Goal: Task Accomplishment & Management: Manage account settings

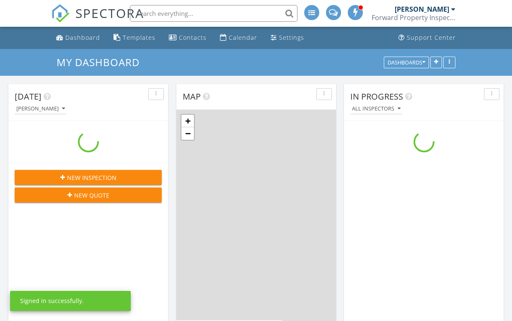
scroll to position [775, 525]
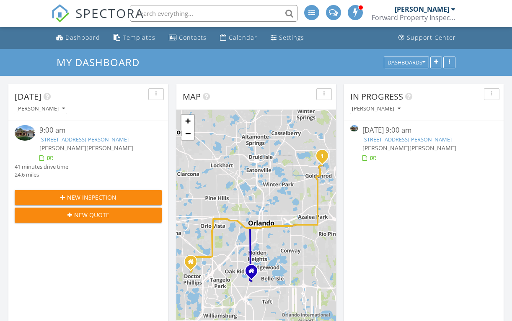
click at [394, 138] on link "3759 Kinsley Pl, Winter Park, FL 32792" at bounding box center [406, 140] width 89 height 8
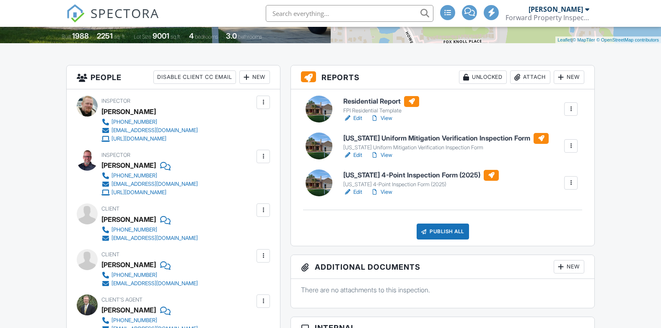
scroll to position [126, 0]
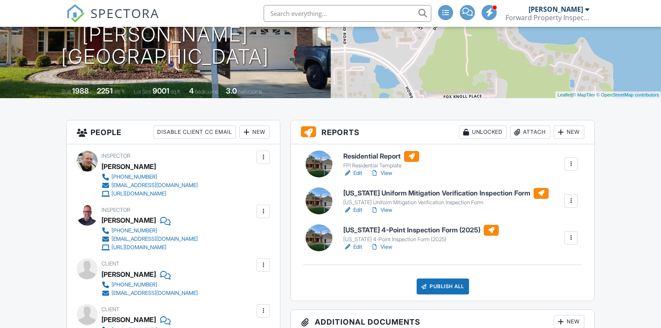
click at [357, 246] on link "Edit" at bounding box center [352, 247] width 19 height 8
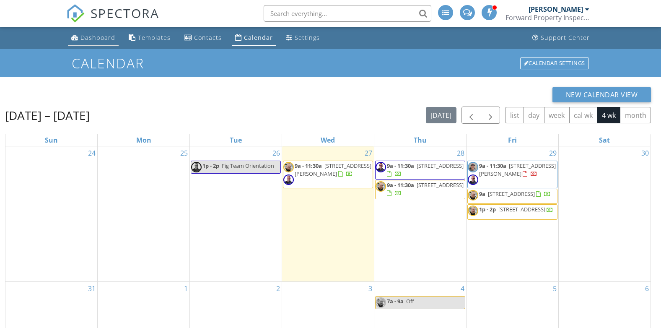
click at [103, 42] on link "Dashboard" at bounding box center [93, 38] width 51 height 16
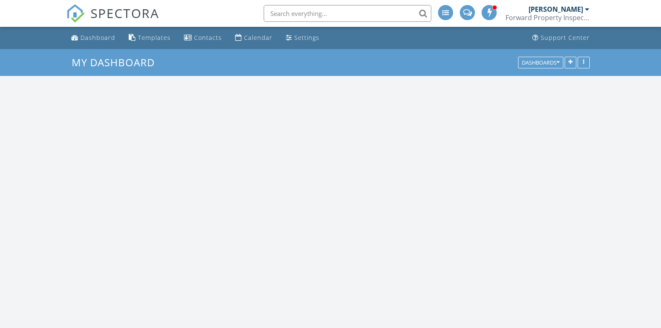
scroll to position [775, 674]
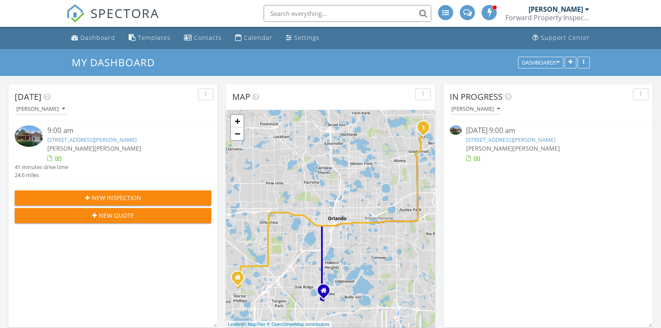
click at [493, 138] on link "3759 Kinsley Pl, Winter Park, FL 32792" at bounding box center [510, 140] width 89 height 8
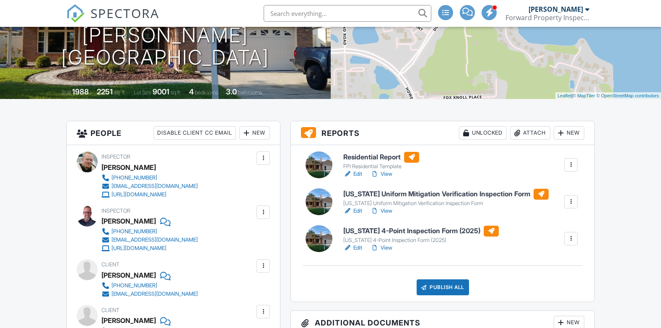
scroll to position [84, 0]
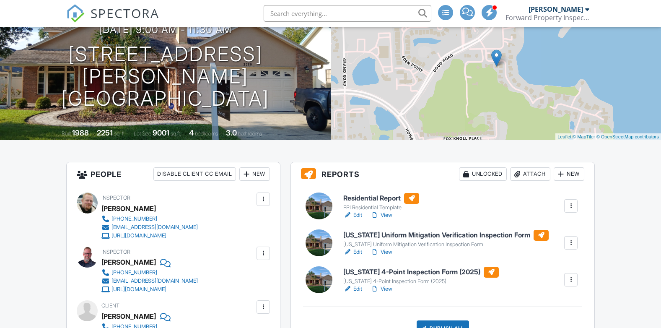
click at [367, 197] on h6 "Residential Report" at bounding box center [381, 198] width 76 height 11
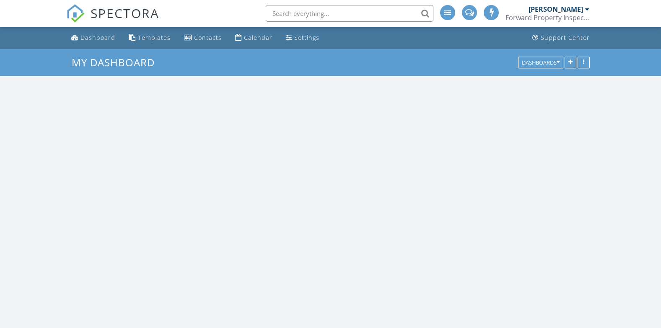
scroll to position [775, 674]
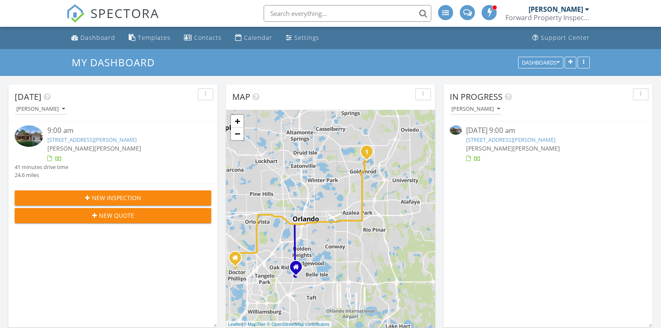
click at [502, 140] on link "[STREET_ADDRESS][PERSON_NAME]" at bounding box center [510, 140] width 89 height 8
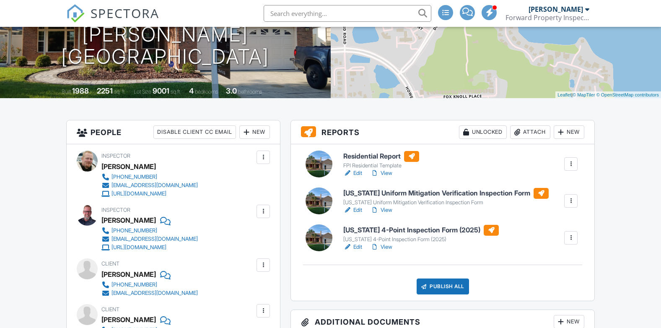
click at [387, 246] on link "View" at bounding box center [381, 247] width 22 height 8
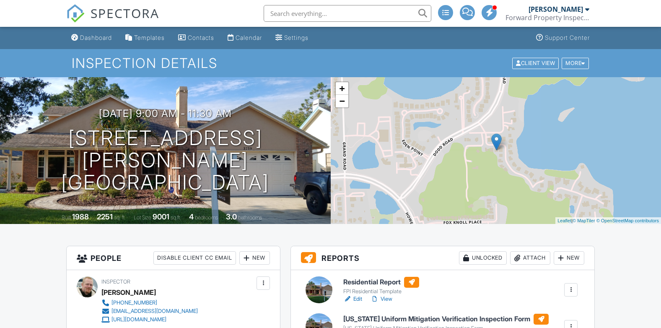
click at [264, 282] on div at bounding box center [263, 283] width 8 height 8
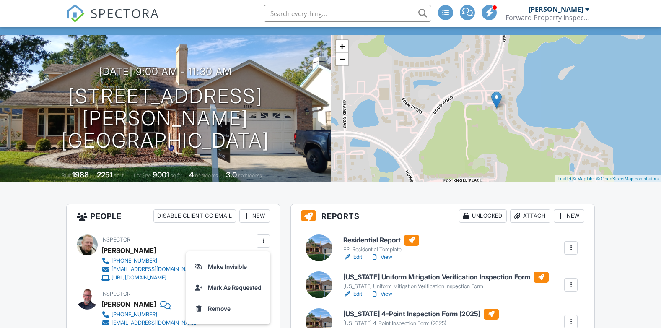
scroll to position [84, 0]
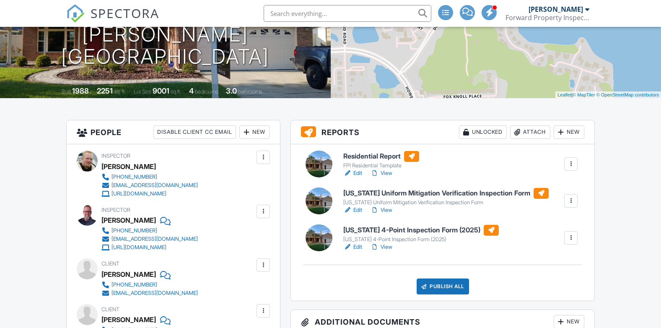
scroll to position [168, 0]
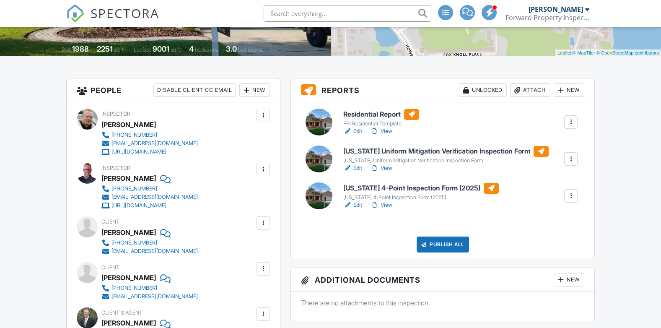
click at [386, 166] on link "View" at bounding box center [381, 168] width 22 height 8
click at [357, 168] on link "Edit" at bounding box center [352, 168] width 19 height 8
click at [388, 204] on link "View" at bounding box center [381, 205] width 22 height 8
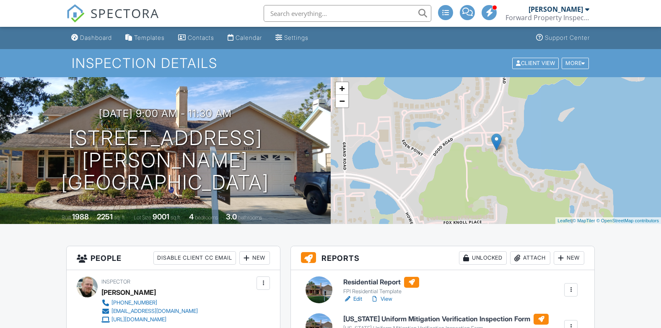
click at [357, 281] on h6 "Residential Report" at bounding box center [381, 281] width 76 height 11
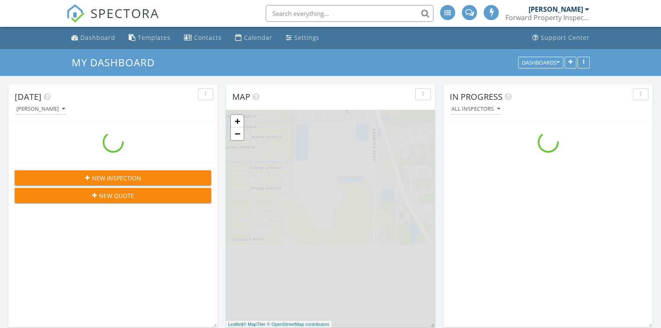
scroll to position [775, 674]
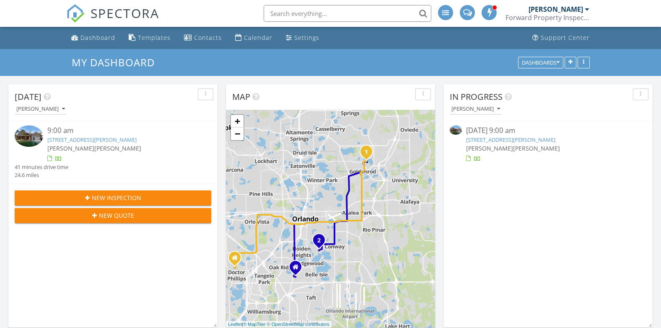
click at [504, 140] on link "[STREET_ADDRESS][PERSON_NAME]" at bounding box center [510, 140] width 89 height 8
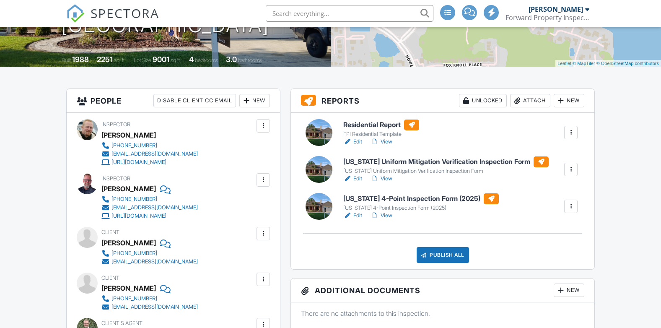
scroll to position [126, 0]
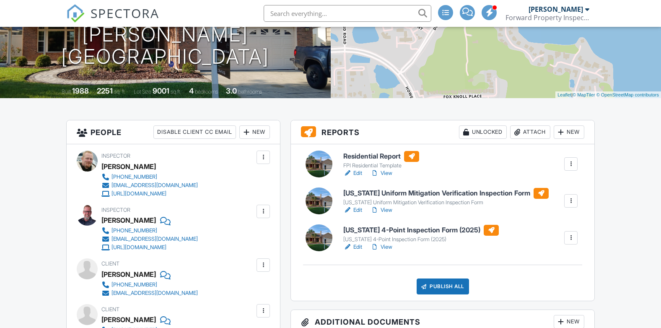
click at [374, 155] on h6 "Residential Report" at bounding box center [381, 156] width 76 height 11
